Goal: Task Accomplishment & Management: Use online tool/utility

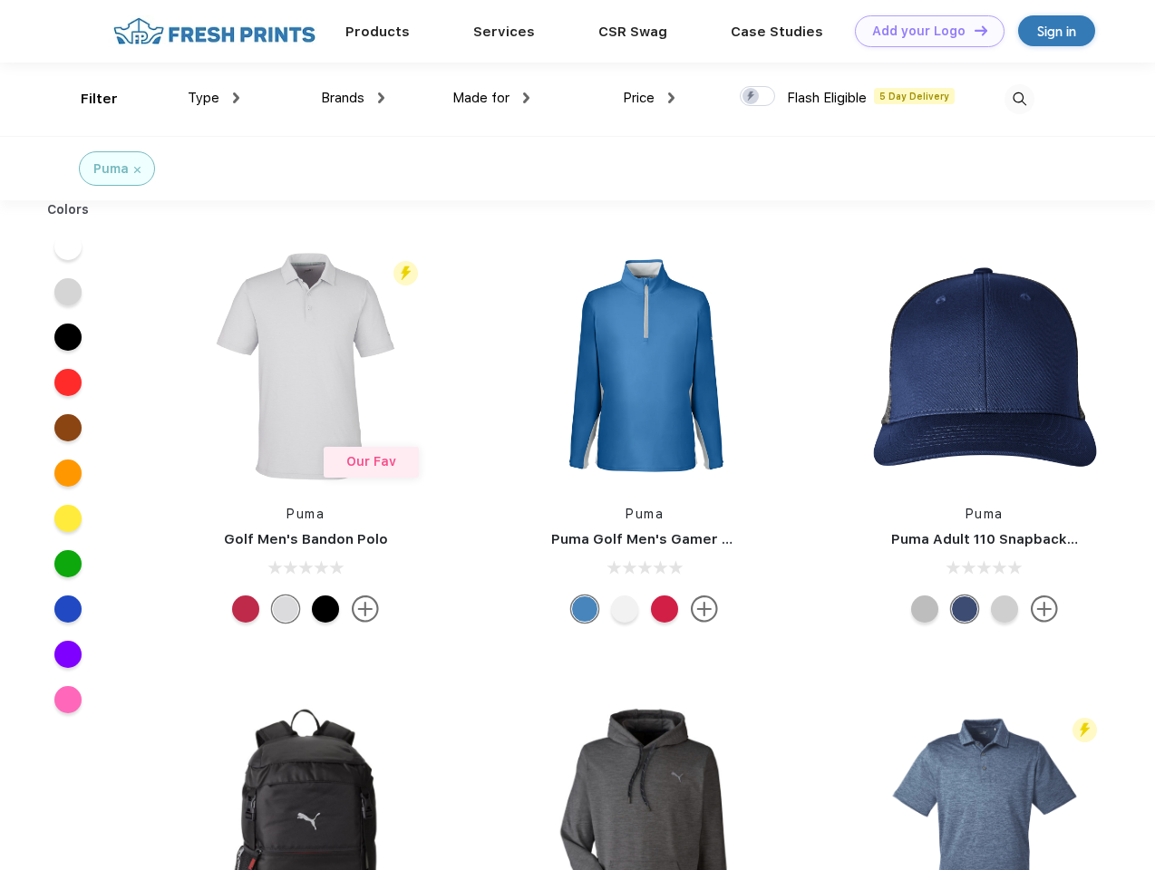
click at [923, 31] on link "Add your Logo Design Tool" at bounding box center [930, 31] width 150 height 32
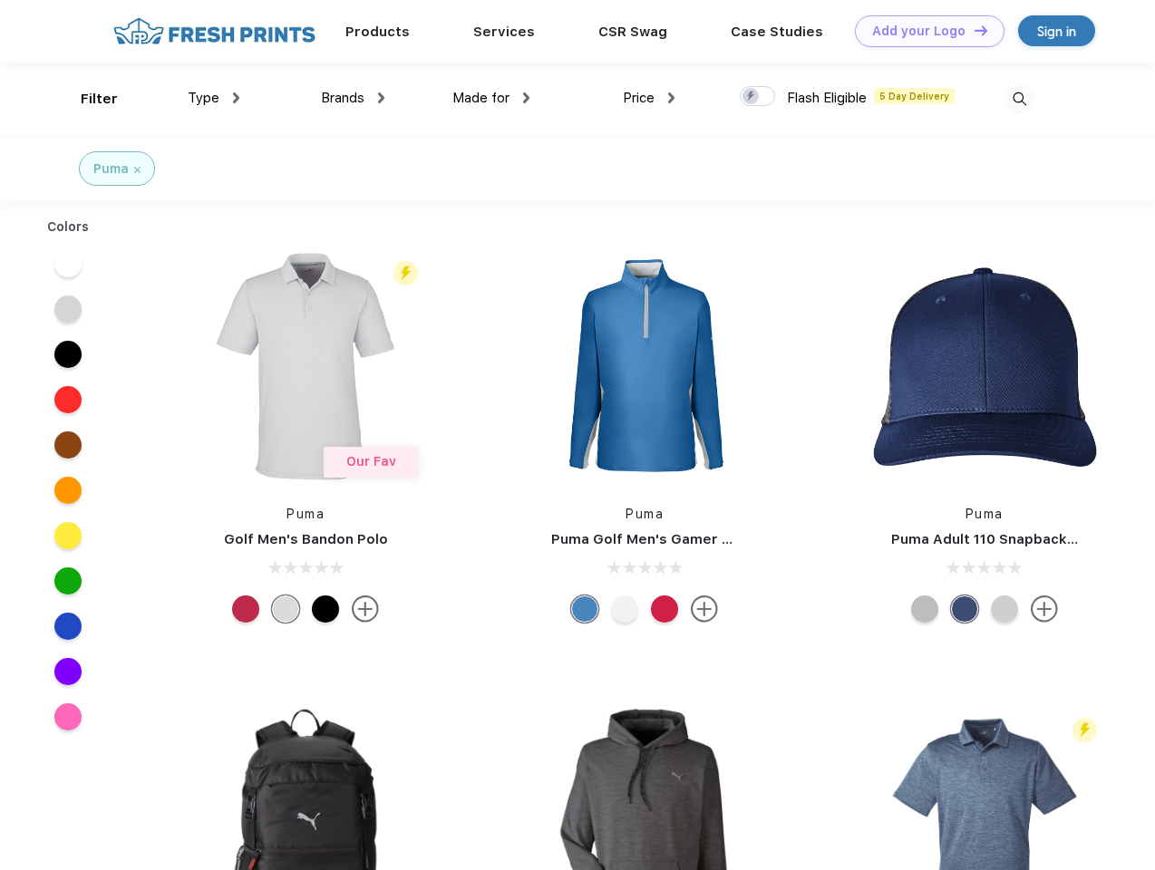
click at [0, 0] on div "Design Tool" at bounding box center [0, 0] width 0 height 0
click at [973, 30] on link "Add your Logo Design Tool" at bounding box center [930, 31] width 150 height 32
click at [87, 99] on div "Filter" at bounding box center [99, 99] width 37 height 21
click at [214, 98] on span "Type" at bounding box center [204, 98] width 32 height 16
click at [353, 98] on span "Brands" at bounding box center [343, 98] width 44 height 16
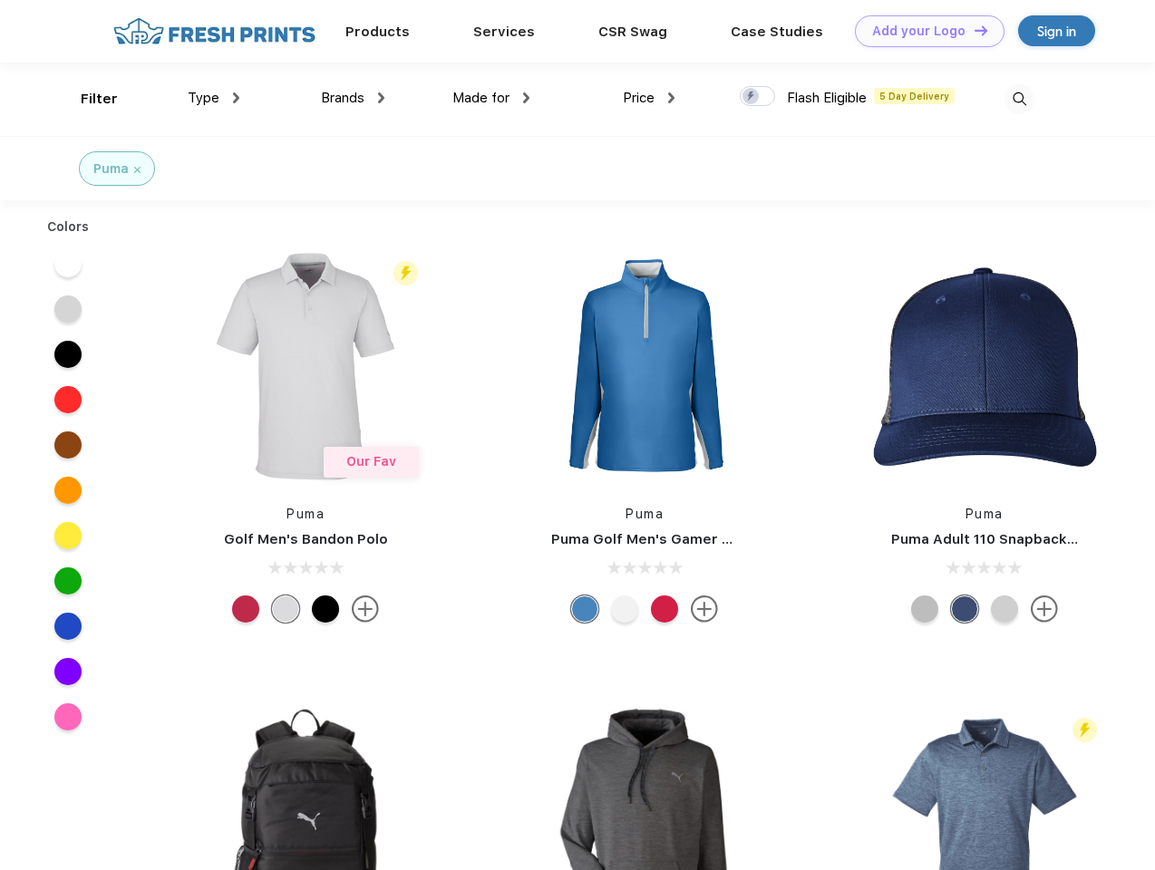
click at [491, 98] on span "Made for" at bounding box center [480, 98] width 57 height 16
click at [649, 98] on span "Price" at bounding box center [639, 98] width 32 height 16
click at [758, 97] on div at bounding box center [757, 96] width 35 height 20
click at [752, 97] on input "checkbox" at bounding box center [746, 91] width 12 height 12
click at [1019, 99] on img at bounding box center [1020, 99] width 30 height 30
